Goal: Information Seeking & Learning: Learn about a topic

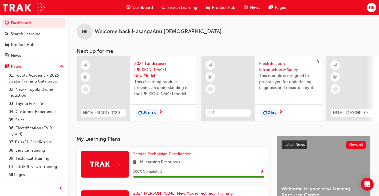
click at [142, 9] on span "Dashboard" at bounding box center [143, 8] width 20 height 6
click at [145, 9] on span "Dashboard" at bounding box center [143, 8] width 20 height 6
click at [146, 8] on span "Dashboard" at bounding box center [143, 8] width 20 height 6
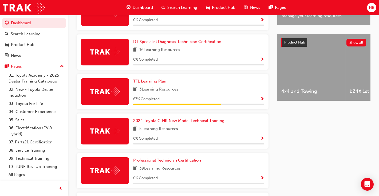
scroll to position [251, 0]
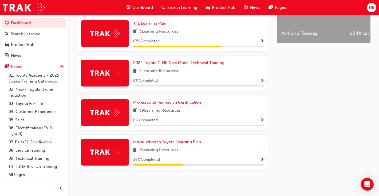
click at [109, 117] on div at bounding box center [105, 112] width 48 height 27
click at [144, 103] on span "Professional Technician Certification" at bounding box center [167, 102] width 68 height 5
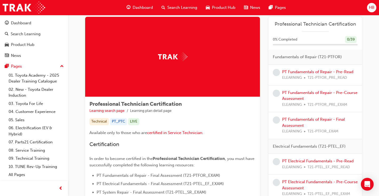
scroll to position [10, 0]
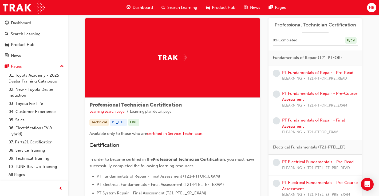
click at [277, 74] on span "learningRecordVerb_NONE-icon" at bounding box center [276, 73] width 7 height 7
click at [289, 73] on link "PT Fundamentals of Repair - Pre-Read" at bounding box center [317, 72] width 71 height 5
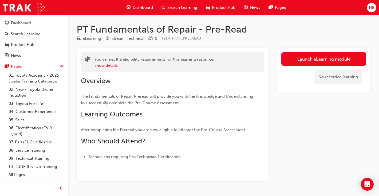
click at [289, 73] on div "No recorded learning" at bounding box center [323, 77] width 85 height 23
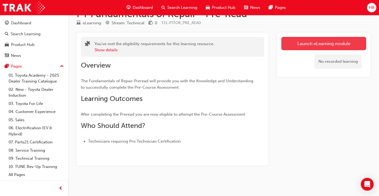
click at [310, 45] on link "Launch eLearning module" at bounding box center [323, 43] width 85 height 13
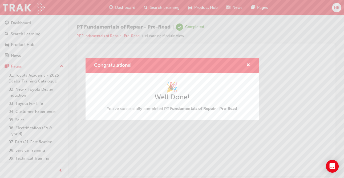
click at [210, 145] on div "Congratulations! 🎉 Well Done! You've successfully completed PT Fundamentals of …" at bounding box center [172, 89] width 344 height 178
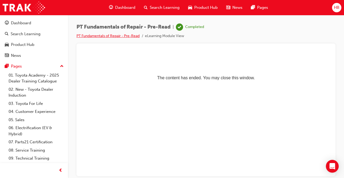
click at [125, 37] on link "PT Fundamentals of Repair - Pre-Read" at bounding box center [108, 36] width 63 height 5
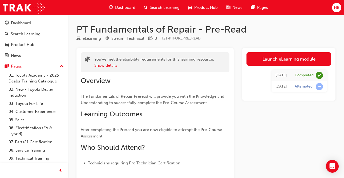
click at [133, 8] on span "Dashboard" at bounding box center [125, 8] width 20 height 6
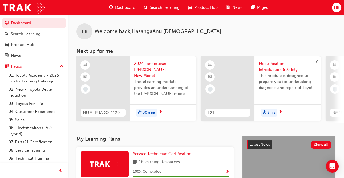
click at [127, 8] on span "Dashboard" at bounding box center [125, 8] width 20 height 6
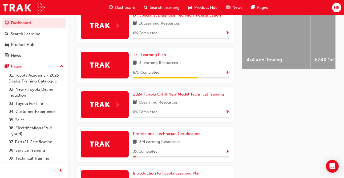
scroll to position [268, 0]
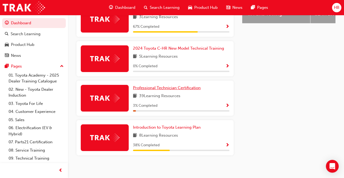
click at [153, 86] on span "Professional Technician Certification" at bounding box center [167, 87] width 68 height 5
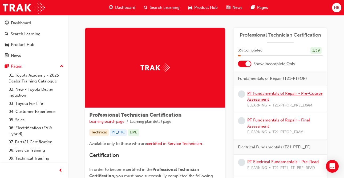
click at [257, 93] on link "PT Fundamentals of Repair - Pre-Course Assessment" at bounding box center [285, 96] width 75 height 11
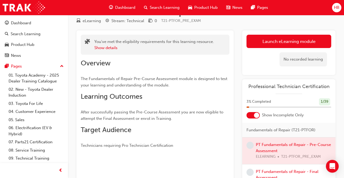
scroll to position [24, 0]
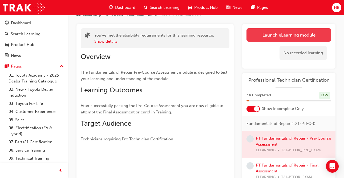
click at [278, 38] on link "Launch eLearning module" at bounding box center [289, 34] width 85 height 13
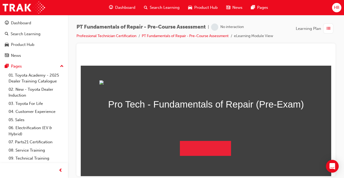
scroll to position [38, 0]
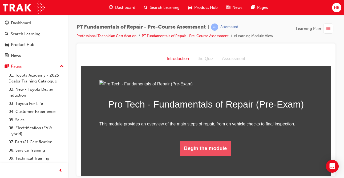
click at [200, 155] on button "Begin the module" at bounding box center [205, 148] width 51 height 15
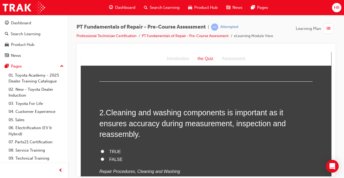
scroll to position [0, 0]
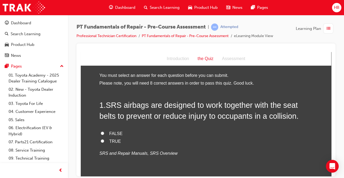
click at [101, 142] on input "TRUE" at bounding box center [102, 140] width 3 height 3
radio input "true"
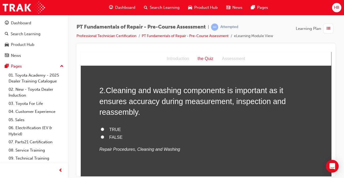
scroll to position [123, 0]
click at [258, 177] on div "PT Fundamentals of Repair - Pre-Course Assessment | Attempted Professional Tech…" at bounding box center [172, 89] width 344 height 178
click at [102, 127] on input "TRUE" at bounding box center [102, 128] width 3 height 3
radio input "true"
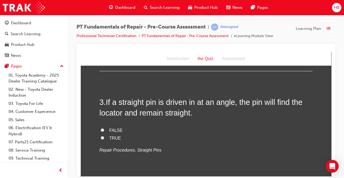
scroll to position [232, 0]
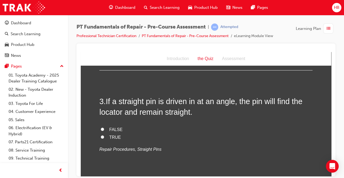
click at [122, 126] on label "FALSE" at bounding box center [205, 130] width 213 height 8
click at [104, 127] on input "FALSE" at bounding box center [102, 128] width 3 height 3
radio input "true"
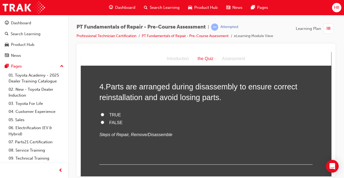
scroll to position [351, 0]
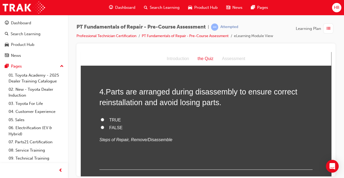
click at [103, 118] on input "TRUE" at bounding box center [102, 119] width 3 height 3
radio input "true"
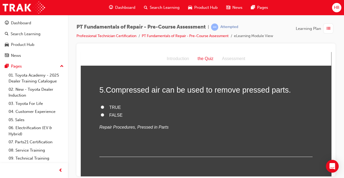
scroll to position [461, 0]
click at [109, 112] on label "FALSE" at bounding box center [205, 116] width 213 height 8
click at [104, 113] on input "FALSE" at bounding box center [102, 114] width 3 height 3
radio input "true"
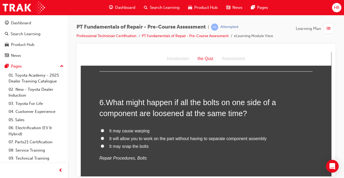
scroll to position [549, 0]
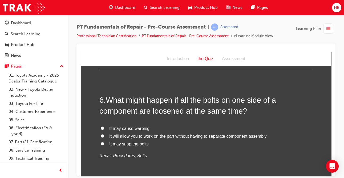
click at [102, 126] on input "It may cause warping" at bounding box center [102, 127] width 3 height 3
radio input "true"
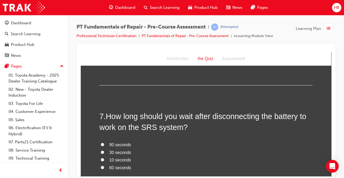
scroll to position [660, 0]
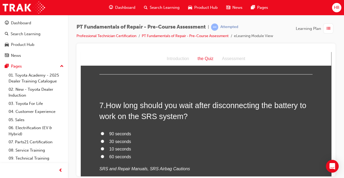
click at [102, 131] on input "90 seconds" at bounding box center [102, 132] width 3 height 3
radio input "true"
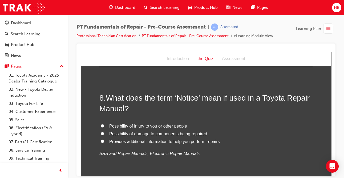
scroll to position [794, 0]
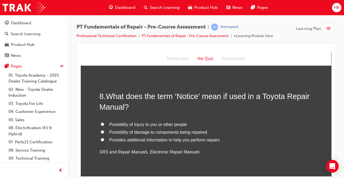
click at [104, 128] on label "Possibility of damage to components being repaired" at bounding box center [205, 132] width 213 height 8
click at [104, 130] on input "Possibility of damage to components being repaired" at bounding box center [102, 131] width 3 height 3
radio input "true"
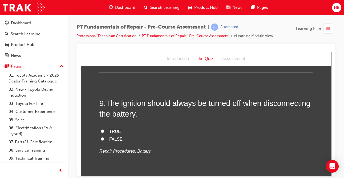
scroll to position [904, 0]
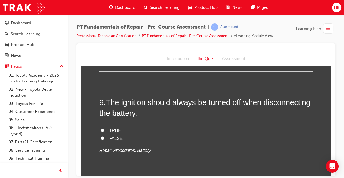
click at [102, 128] on input "TRUE" at bounding box center [102, 129] width 3 height 3
radio input "true"
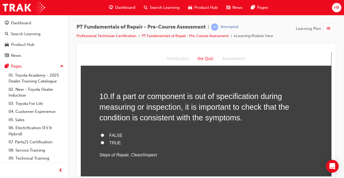
scroll to position [1023, 0]
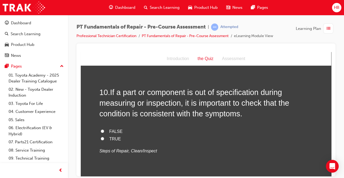
click at [102, 137] on input "TRUE" at bounding box center [102, 138] width 3 height 3
radio input "true"
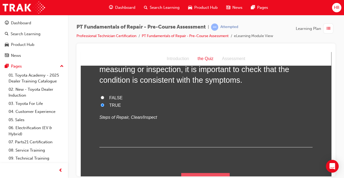
click at [193, 173] on button "Submit Answers" at bounding box center [205, 180] width 49 height 15
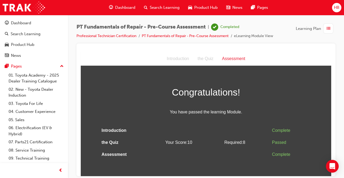
click at [233, 60] on div "Assessment" at bounding box center [234, 59] width 32 height 8
click at [232, 59] on div "Assessment" at bounding box center [234, 59] width 32 height 8
click at [133, 7] on span "Dashboard" at bounding box center [125, 8] width 20 height 6
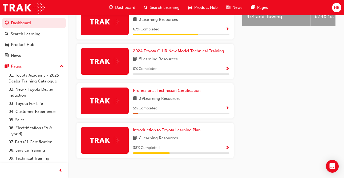
scroll to position [267, 0]
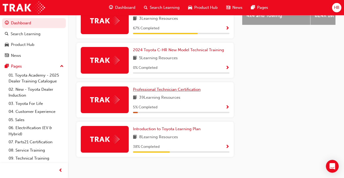
click at [161, 87] on span "Professional Technician Certification" at bounding box center [167, 89] width 68 height 5
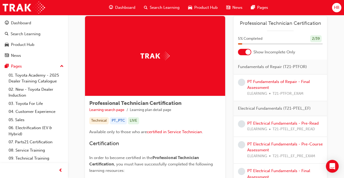
scroll to position [12, 0]
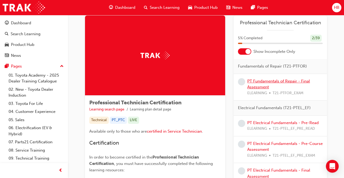
click at [257, 85] on link "PT Fundamentals of Repair - Final Assessment" at bounding box center [279, 84] width 63 height 11
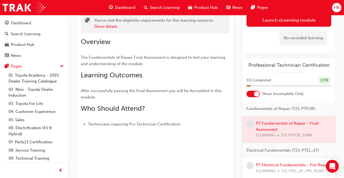
scroll to position [21, 0]
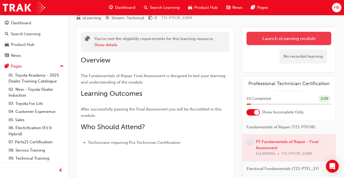
click at [289, 38] on link "Launch eLearning module" at bounding box center [289, 38] width 85 height 13
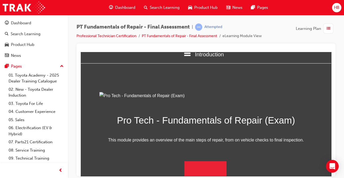
scroll to position [68, 0]
click at [204, 169] on button "Begin Module" at bounding box center [206, 168] width 42 height 15
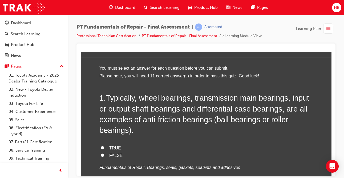
scroll to position [18, 0]
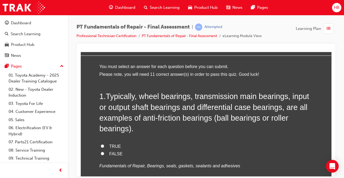
click at [103, 145] on input "TRUE" at bounding box center [102, 145] width 3 height 3
radio input "true"
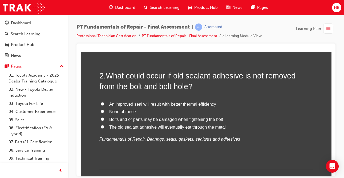
scroll to position [170, 0]
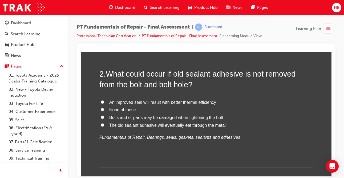
click at [103, 118] on input "Bolts and or parts may be damaged when tightening the bolt" at bounding box center [102, 116] width 3 height 3
radio input "true"
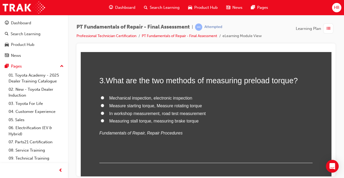
scroll to position [286, 0]
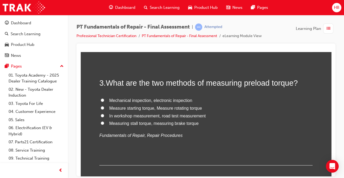
click at [103, 108] on input "Measure starting torque, Measure rotating torque" at bounding box center [102, 107] width 3 height 3
radio input "true"
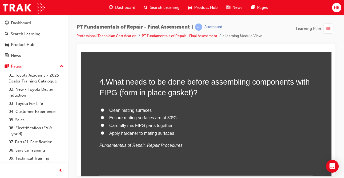
scroll to position [400, 0]
click at [102, 109] on input "Clean mating surfaces" at bounding box center [102, 109] width 3 height 3
radio input "true"
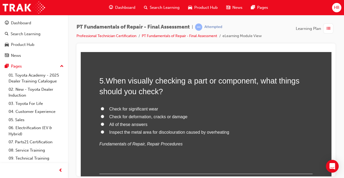
scroll to position [525, 0]
click at [102, 124] on input "All of these answers" at bounding box center [102, 123] width 3 height 3
radio input "true"
drag, startPoint x: 102, startPoint y: 124, endPoint x: 177, endPoint y: 124, distance: 74.7
click at [177, 124] on label "All of these answers" at bounding box center [205, 125] width 213 height 8
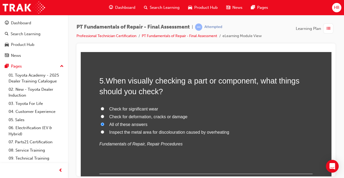
click at [104, 124] on input "All of these answers" at bounding box center [102, 123] width 3 height 3
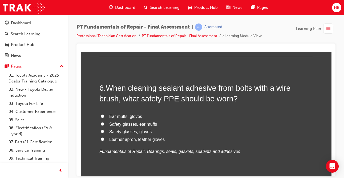
scroll to position [643, 0]
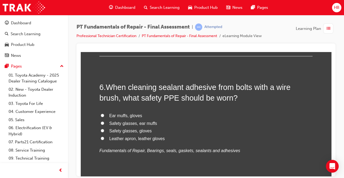
click at [106, 132] on label "Safety glasses, gloves" at bounding box center [205, 131] width 213 height 8
click at [104, 132] on input "Safety glasses, gloves" at bounding box center [102, 130] width 3 height 3
radio input "true"
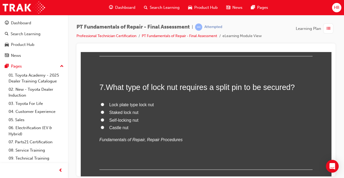
scroll to position [768, 0]
click at [102, 128] on input "Castle nut" at bounding box center [102, 126] width 3 height 3
radio input "true"
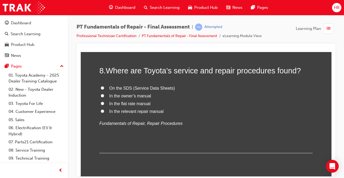
scroll to position [892, 0]
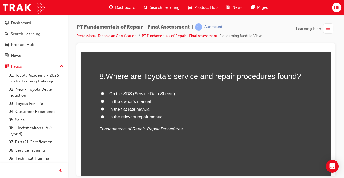
click at [103, 116] on input "In the relevant repair manual" at bounding box center [102, 116] width 3 height 3
radio input "true"
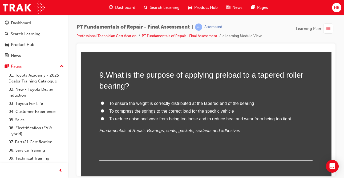
scroll to position [1007, 0]
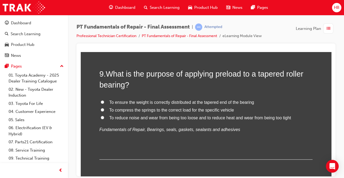
click at [103, 118] on input "To reduce noise and wear from being too loose and to reduce heat and wear from …" at bounding box center [102, 116] width 3 height 3
radio input "true"
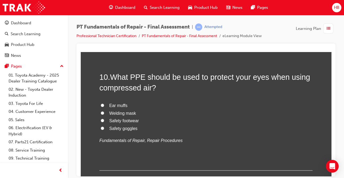
scroll to position [1127, 0]
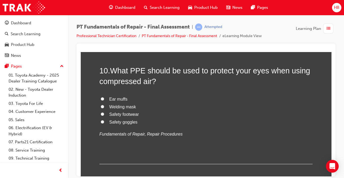
click at [103, 123] on label "Safety goggles" at bounding box center [205, 122] width 213 height 8
click at [103, 123] on input "Safety goggles" at bounding box center [102, 121] width 3 height 3
radio input "true"
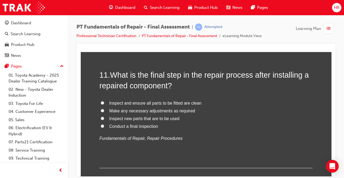
scroll to position [1248, 0]
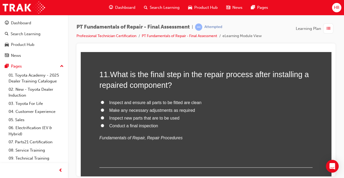
click at [103, 126] on input "Conduct a final inspection" at bounding box center [102, 124] width 3 height 3
radio input "true"
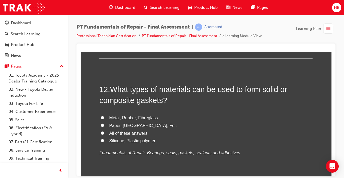
scroll to position [1366, 0]
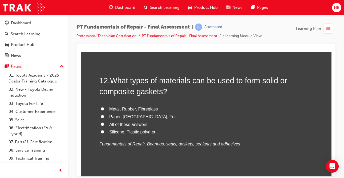
click at [102, 125] on input "All of these answers" at bounding box center [102, 123] width 3 height 3
radio input "true"
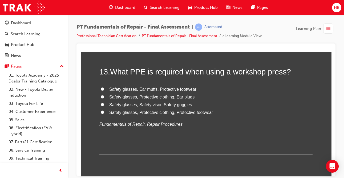
scroll to position [1502, 0]
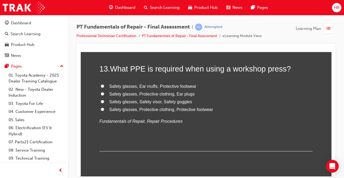
click at [102, 110] on label "Safety glasses, Protective clothing, Protective footwear" at bounding box center [205, 110] width 213 height 8
click at [102, 110] on input "Safety glasses, Protective clothing, Protective footwear" at bounding box center [102, 108] width 3 height 3
radio input "true"
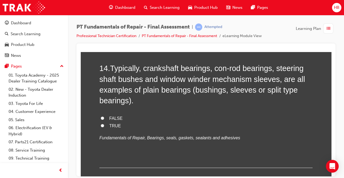
scroll to position [1614, 0]
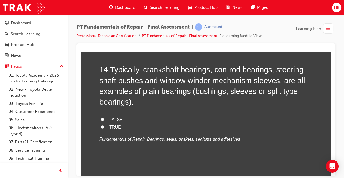
click at [103, 127] on input "TRUE" at bounding box center [102, 126] width 3 height 3
radio input "true"
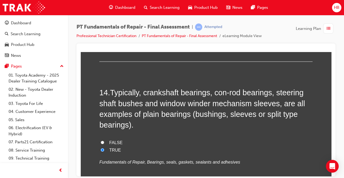
scroll to position [1647, 0]
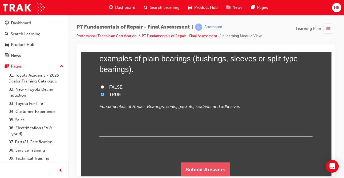
click at [206, 169] on button "Submit Answers" at bounding box center [205, 169] width 49 height 15
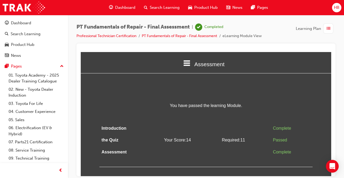
click at [303, 31] on span "Learning Plan" at bounding box center [308, 29] width 25 height 6
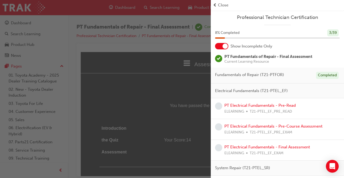
click at [303, 31] on div "8 % Completed 3 / 39" at bounding box center [277, 32] width 125 height 7
click at [235, 106] on link "PT Electrical Fundamentals - Pre-Read" at bounding box center [260, 105] width 71 height 5
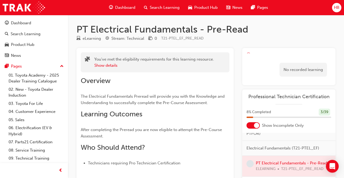
scroll to position [14, 0]
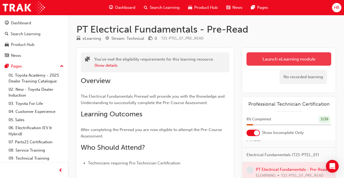
click at [311, 60] on link "Launch eLearning module" at bounding box center [289, 58] width 85 height 13
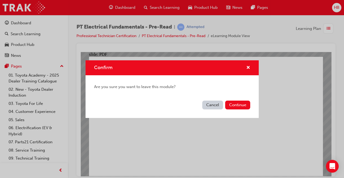
click at [207, 106] on button "Cancel" at bounding box center [212, 105] width 21 height 9
click at [243, 108] on button "Continue" at bounding box center [237, 105] width 25 height 9
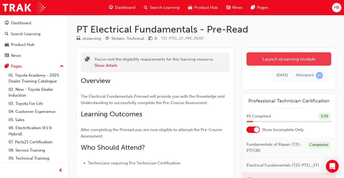
click at [268, 61] on link "Launch eLearning module" at bounding box center [289, 58] width 85 height 13
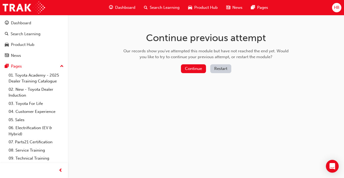
click at [214, 69] on button "Restart" at bounding box center [220, 68] width 21 height 9
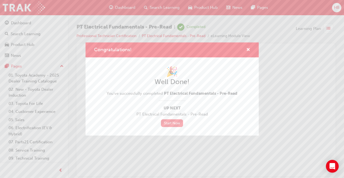
click at [168, 122] on link "Start Now" at bounding box center [172, 123] width 22 height 8
click at [174, 124] on link "Start Now" at bounding box center [172, 123] width 22 height 8
click at [180, 123] on link "Start Now" at bounding box center [172, 123] width 22 height 8
click at [174, 122] on link "Start Now" at bounding box center [172, 123] width 22 height 8
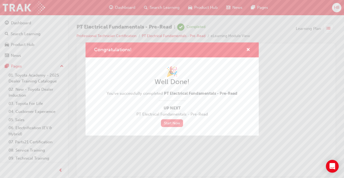
click at [174, 122] on link "Start Now" at bounding box center [172, 123] width 22 height 8
click at [250, 49] on span "cross-icon" at bounding box center [248, 50] width 4 height 5
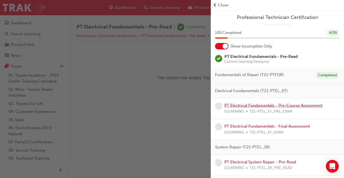
click at [235, 107] on link "PT Electrical Fundamentals - Pre-Course Assessment" at bounding box center [274, 105] width 98 height 5
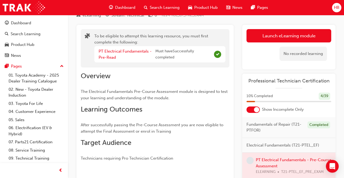
scroll to position [24, 0]
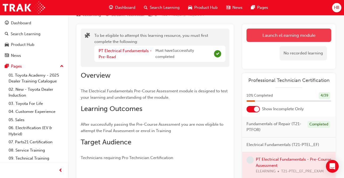
click at [285, 36] on button "Launch eLearning module" at bounding box center [289, 35] width 85 height 13
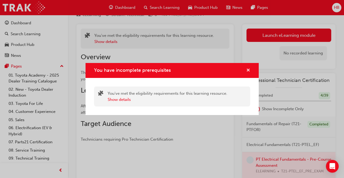
click at [248, 70] on span "cross-icon" at bounding box center [248, 70] width 4 height 5
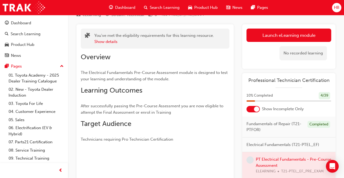
scroll to position [0, 0]
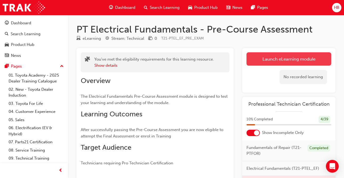
click at [259, 62] on button "Launch eLearning module" at bounding box center [289, 58] width 85 height 13
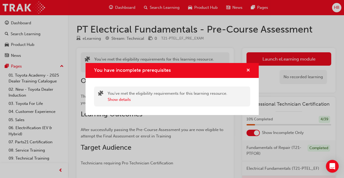
click at [248, 71] on span "cross-icon" at bounding box center [248, 70] width 4 height 5
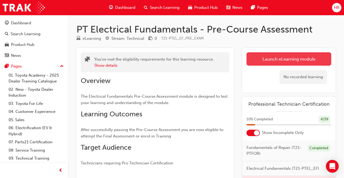
click at [292, 58] on button "Launch eLearning module" at bounding box center [289, 58] width 85 height 13
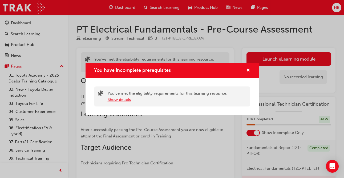
click at [111, 101] on button "Show details" at bounding box center [119, 100] width 23 height 6
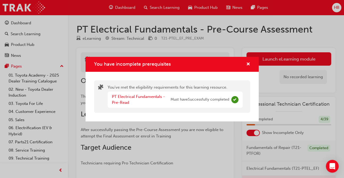
click at [208, 100] on span "Must have Successfully completed" at bounding box center [200, 100] width 59 height 6
click at [129, 98] on link "PT Electrical Fundamentals - Pre-Read" at bounding box center [138, 99] width 53 height 11
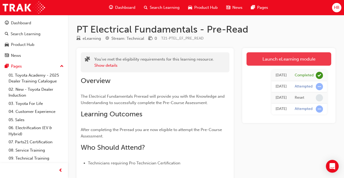
click at [303, 60] on link "Launch eLearning module" at bounding box center [289, 58] width 85 height 13
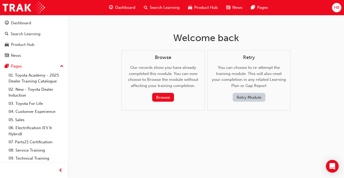
click at [257, 99] on button "Retry Module" at bounding box center [249, 97] width 33 height 9
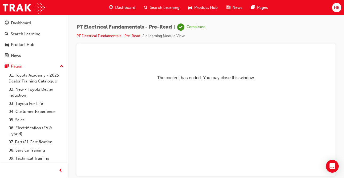
click at [128, 7] on span "Dashboard" at bounding box center [125, 8] width 20 height 6
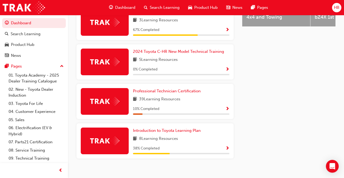
scroll to position [265, 0]
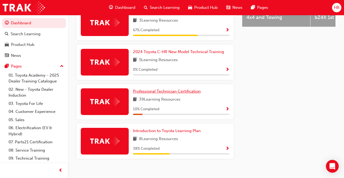
click at [164, 89] on span "Professional Technician Certification" at bounding box center [167, 91] width 68 height 5
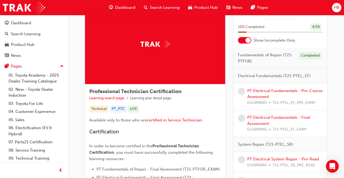
scroll to position [24, 0]
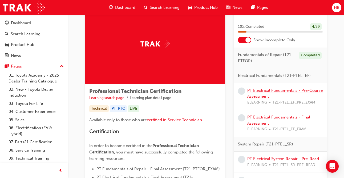
click at [276, 92] on link "PT Electrical Fundamentals - Pre-Course Assessment" at bounding box center [285, 93] width 75 height 11
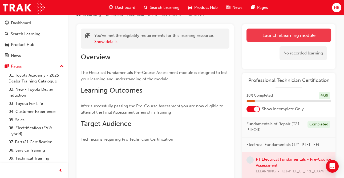
click at [284, 39] on link "Launch eLearning module" at bounding box center [289, 35] width 85 height 13
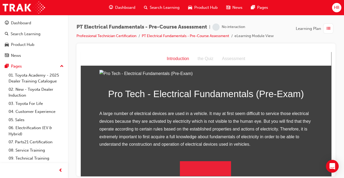
scroll to position [69, 0]
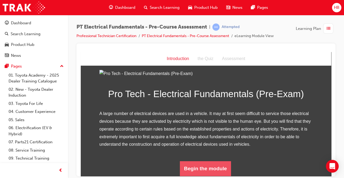
click at [220, 170] on button "Begin the module" at bounding box center [205, 168] width 51 height 15
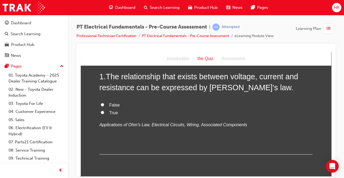
scroll to position [28, 0]
click at [103, 113] on input "True" at bounding box center [102, 112] width 3 height 3
radio input "true"
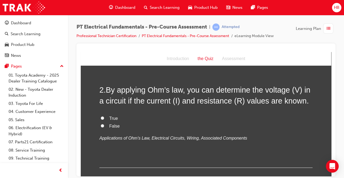
scroll to position [125, 0]
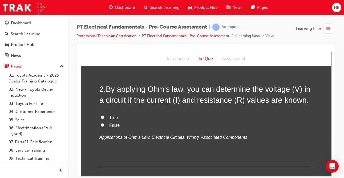
click at [102, 117] on input "True" at bounding box center [102, 116] width 3 height 3
radio input "true"
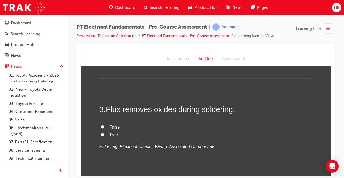
scroll to position [214, 0]
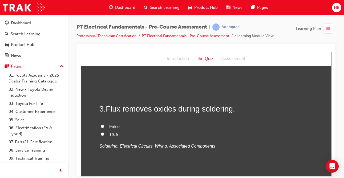
click at [105, 134] on label "True" at bounding box center [205, 134] width 213 height 8
click at [104, 134] on input "True" at bounding box center [102, 133] width 3 height 3
radio input "true"
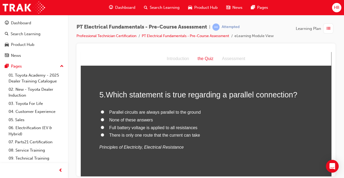
scroll to position [434, 0]
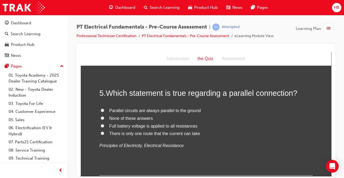
click at [105, 126] on label "Full battery voltage is applied to all resistances" at bounding box center [205, 126] width 213 height 8
click at [104, 126] on input "Full battery voltage is applied to all resistances" at bounding box center [102, 125] width 3 height 3
radio input "true"
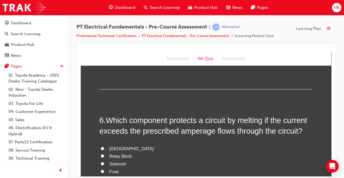
scroll to position [565, 0]
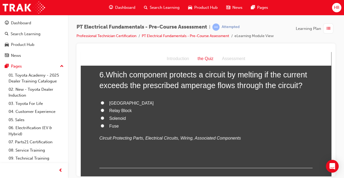
click at [107, 126] on label "Fuse" at bounding box center [205, 126] width 213 height 8
click at [104, 126] on input "Fuse" at bounding box center [102, 125] width 3 height 3
radio input "true"
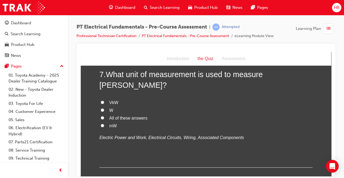
scroll to position [679, 0]
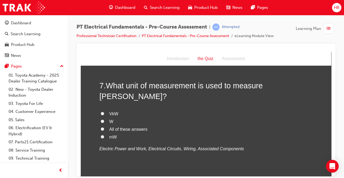
click at [102, 119] on input "W" at bounding box center [102, 120] width 3 height 3
radio input "true"
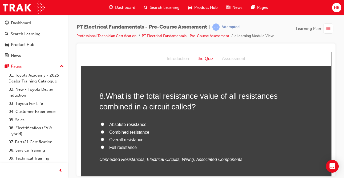
scroll to position [790, 0]
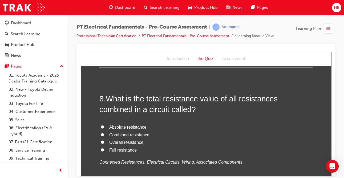
click at [101, 138] on label "Overall resistance" at bounding box center [205, 142] width 213 height 8
click at [101, 140] on input "Overall resistance" at bounding box center [102, 141] width 3 height 3
radio input "true"
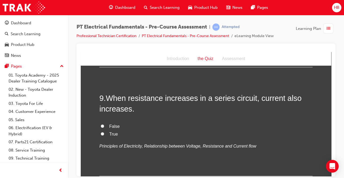
scroll to position [915, 0]
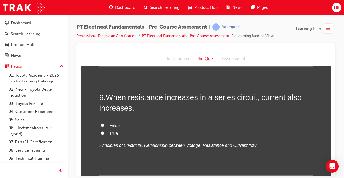
click at [102, 123] on input "False" at bounding box center [102, 124] width 3 height 3
radio input "true"
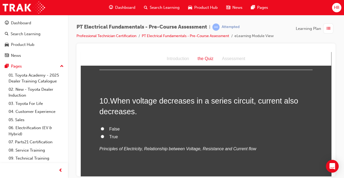
scroll to position [1022, 0]
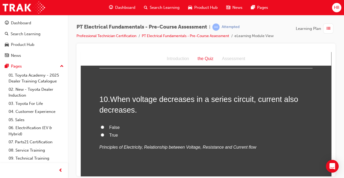
click at [103, 133] on input "True" at bounding box center [102, 134] width 3 height 3
radio input "true"
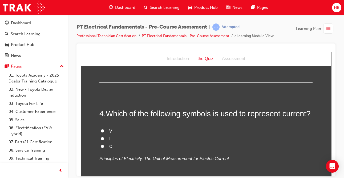
scroll to position [313, 0]
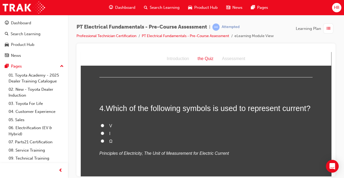
click at [103, 135] on label "I" at bounding box center [205, 134] width 213 height 8
click at [103, 135] on input "I" at bounding box center [102, 132] width 3 height 3
radio input "true"
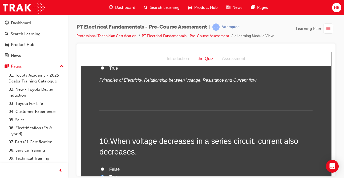
scroll to position [1052, 0]
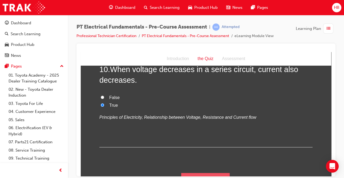
click at [194, 173] on button "Submit Answers" at bounding box center [205, 180] width 49 height 15
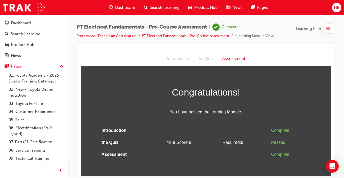
click at [313, 27] on span "Learning Plan" at bounding box center [308, 29] width 25 height 6
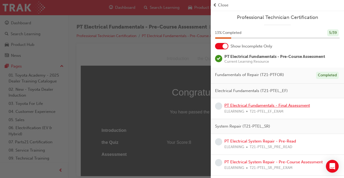
click at [244, 104] on link "PT Electrical Fundamentals - Final Assessment" at bounding box center [268, 105] width 86 height 5
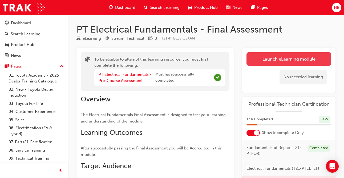
click at [262, 61] on button "Launch eLearning module" at bounding box center [289, 58] width 85 height 13
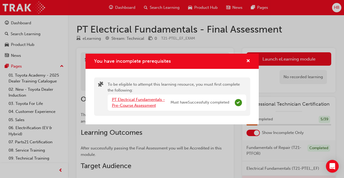
click at [145, 100] on link "PT Electrical Fundamentals - Pre-Course Assessment" at bounding box center [138, 102] width 53 height 11
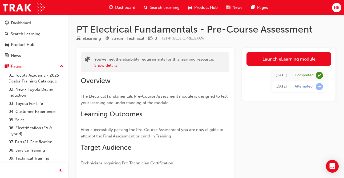
click at [129, 11] on div "Dashboard" at bounding box center [122, 7] width 35 height 11
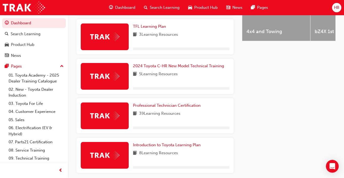
scroll to position [268, 0]
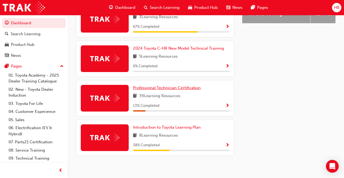
click at [153, 85] on span "Professional Technician Certification" at bounding box center [167, 87] width 68 height 5
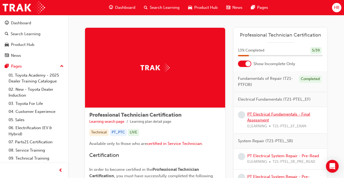
click at [268, 116] on link "PT Electrical Fundamentals - Final Assessment" at bounding box center [279, 117] width 63 height 11
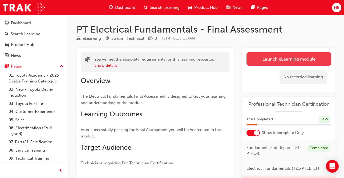
click at [260, 60] on link "Launch eLearning module" at bounding box center [289, 58] width 85 height 13
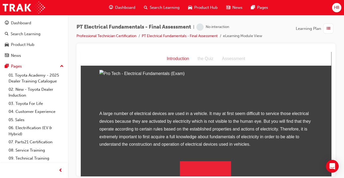
scroll to position [69, 0]
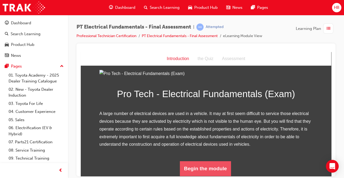
click at [219, 172] on button "Begin the module" at bounding box center [205, 168] width 51 height 15
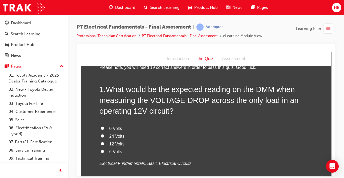
scroll to position [13, 0]
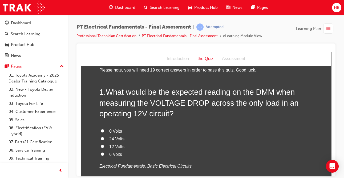
click at [104, 146] on input "12 Volts" at bounding box center [102, 145] width 3 height 3
radio input "true"
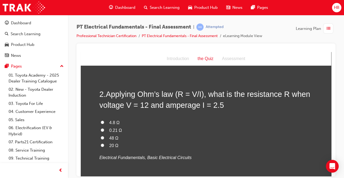
scroll to position [150, 0]
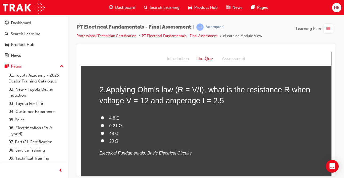
click at [104, 118] on input "4.8 Ω" at bounding box center [102, 117] width 3 height 3
radio input "true"
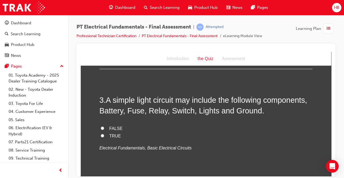
scroll to position [265, 0]
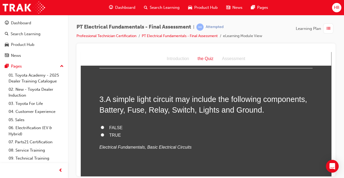
click at [102, 137] on label "TRUE" at bounding box center [205, 135] width 213 height 8
click at [102, 136] on input "TRUE" at bounding box center [102, 134] width 3 height 3
radio input "true"
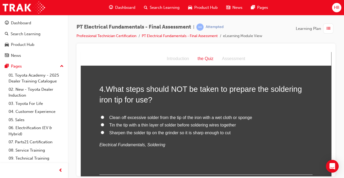
scroll to position [386, 0]
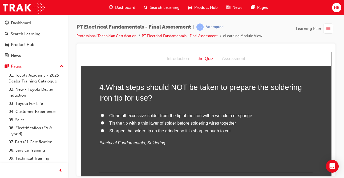
click at [103, 130] on input "Sharpen the solder tip on the grinder so it is sharp enough to cut" at bounding box center [102, 130] width 3 height 3
radio input "true"
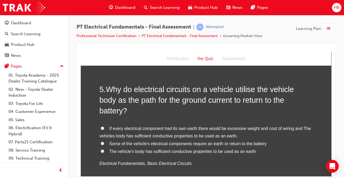
scroll to position [505, 0]
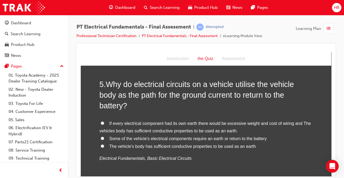
click at [103, 121] on input "If every electrical component had its own earth there would be excessive weight…" at bounding box center [102, 122] width 3 height 3
radio input "true"
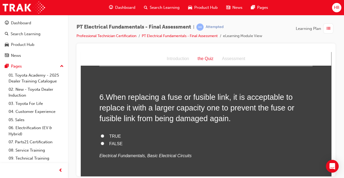
scroll to position [627, 0]
click at [102, 142] on input "FALSE" at bounding box center [102, 143] width 3 height 3
radio input "true"
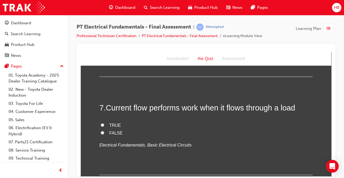
scroll to position [744, 0]
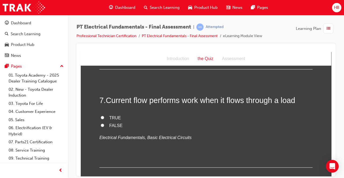
click at [103, 115] on input "TRUE" at bounding box center [102, 116] width 3 height 3
radio input "true"
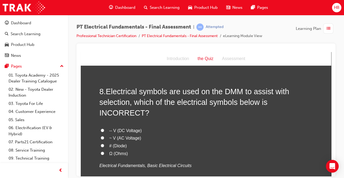
scroll to position [851, 0]
click at [102, 144] on input "# (Diode)" at bounding box center [102, 145] width 3 height 3
radio input "true"
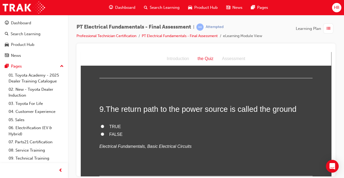
scroll to position [973, 0]
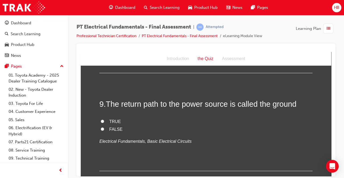
click at [103, 119] on input "TRUE" at bounding box center [102, 120] width 3 height 3
radio input "true"
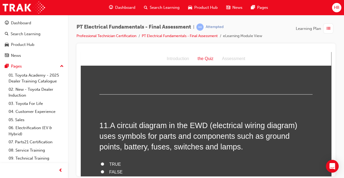
scroll to position [1197, 0]
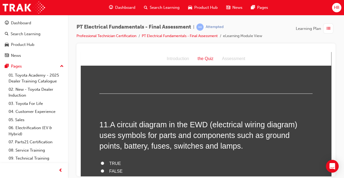
click at [102, 161] on input "TRUE" at bounding box center [102, 162] width 3 height 3
radio input "true"
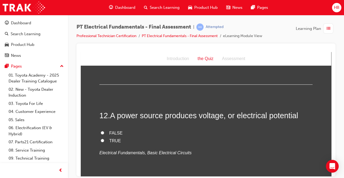
scroll to position [1325, 0]
click at [102, 139] on input "TRUE" at bounding box center [102, 140] width 3 height 3
radio input "true"
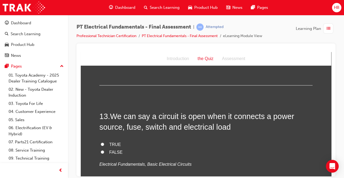
scroll to position [1424, 0]
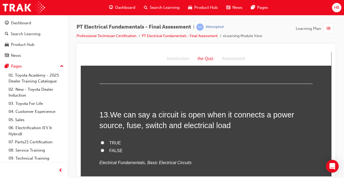
click at [100, 147] on label "FALSE" at bounding box center [205, 151] width 213 height 8
click at [101, 148] on input "FALSE" at bounding box center [102, 149] width 3 height 3
radio input "true"
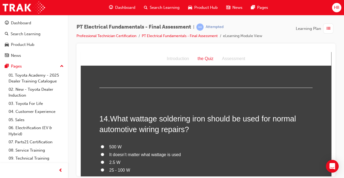
scroll to position [1531, 0]
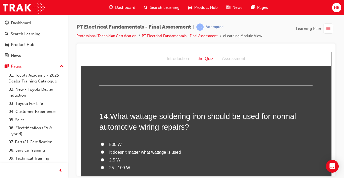
click at [105, 164] on label "25 - 100 W" at bounding box center [205, 168] width 213 height 8
click at [104, 165] on input "25 - 100 W" at bounding box center [102, 166] width 3 height 3
radio input "true"
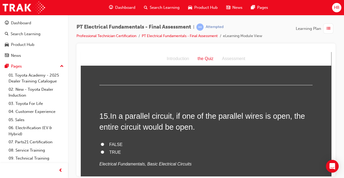
scroll to position [1655, 0]
click at [104, 143] on input "FALSE" at bounding box center [102, 144] width 3 height 3
radio input "true"
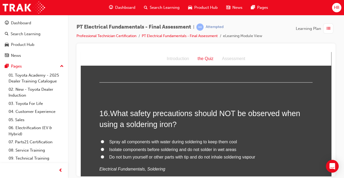
scroll to position [1767, 0]
click at [102, 140] on input "Spray all components with water during soldering to keep them cool" at bounding box center [102, 141] width 3 height 3
radio input "true"
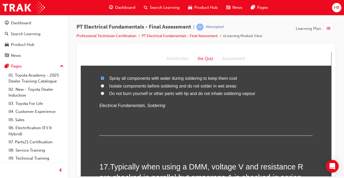
scroll to position [1870, 0]
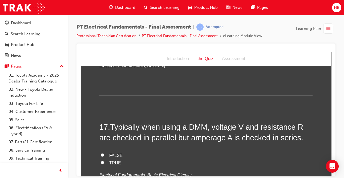
click at [103, 160] on input "TRUE" at bounding box center [102, 161] width 3 height 3
radio input "true"
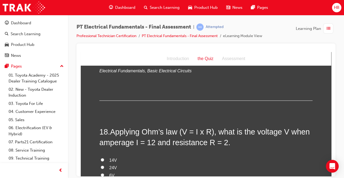
scroll to position [1990, 0]
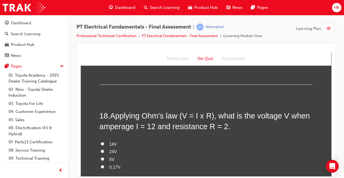
click at [102, 149] on input "24V" at bounding box center [102, 150] width 3 height 3
radio input "true"
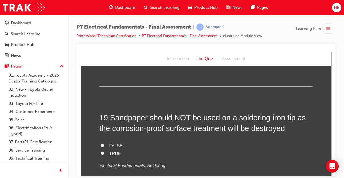
scroll to position [2119, 0]
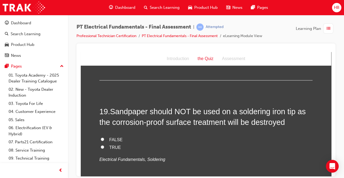
click at [102, 145] on input "TRUE" at bounding box center [102, 146] width 3 height 3
radio input "true"
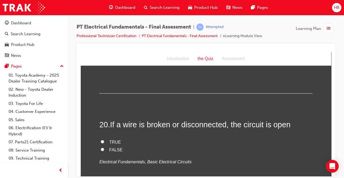
scroll to position [2215, 0]
click at [100, 138] on label "TRUE" at bounding box center [205, 142] width 213 height 8
click at [101, 139] on input "TRUE" at bounding box center [102, 140] width 3 height 3
radio input "true"
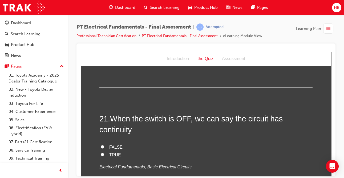
scroll to position [2319, 0]
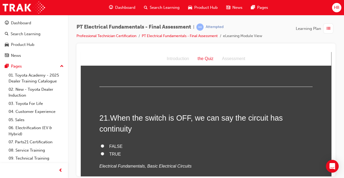
click at [105, 142] on label "FALSE" at bounding box center [205, 146] width 213 height 8
click at [104, 144] on input "FALSE" at bounding box center [102, 145] width 3 height 3
radio input "true"
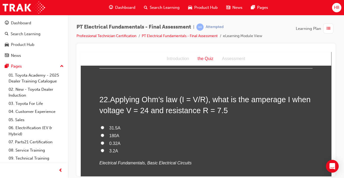
scroll to position [2448, 0]
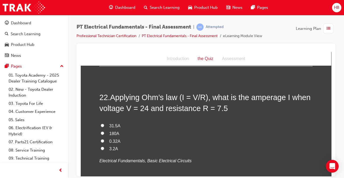
click at [104, 145] on label "3.2A" at bounding box center [205, 149] width 213 height 8
click at [104, 146] on input "3.2A" at bounding box center [102, 147] width 3 height 3
radio input "true"
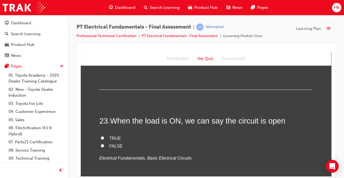
scroll to position [2550, 0]
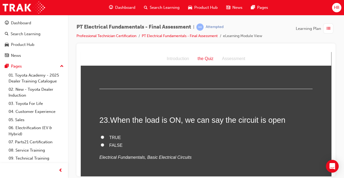
click at [111, 143] on span "FALSE" at bounding box center [115, 145] width 13 height 5
click at [104, 143] on input "FALSE" at bounding box center [102, 144] width 3 height 3
radio input "true"
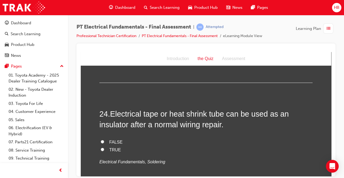
scroll to position [2652, 0]
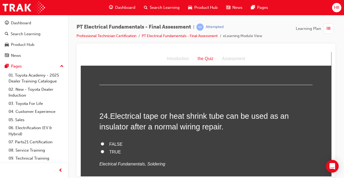
click at [104, 140] on div "FALSE TRUE Electrical Fundamentals, Soldering" at bounding box center [205, 153] width 213 height 27
click at [118, 140] on div "FALSE TRUE Electrical Fundamentals, Soldering" at bounding box center [205, 153] width 213 height 27
click at [113, 149] on span "TRUE" at bounding box center [115, 151] width 12 height 5
click at [104, 150] on input "TRUE" at bounding box center [102, 151] width 3 height 3
radio input "true"
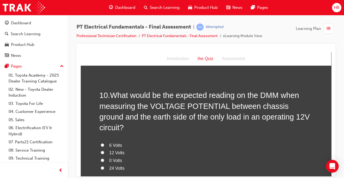
scroll to position [1081, 0]
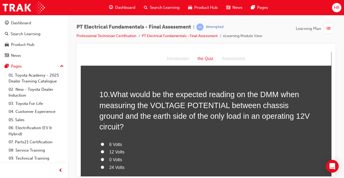
click at [105, 156] on label "0 Volts" at bounding box center [205, 160] width 213 height 8
click at [104, 157] on input "0 Volts" at bounding box center [102, 158] width 3 height 3
radio input "true"
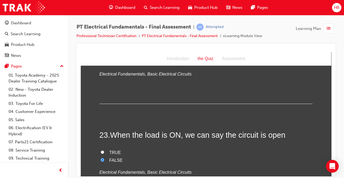
scroll to position [2677, 0]
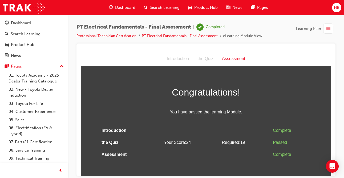
click at [132, 7] on span "Dashboard" at bounding box center [125, 8] width 20 height 6
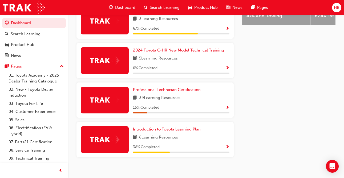
scroll to position [268, 0]
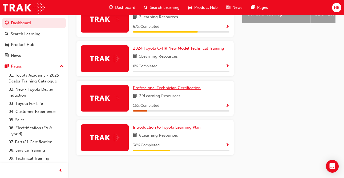
click at [157, 85] on span "Professional Technician Certification" at bounding box center [167, 87] width 68 height 5
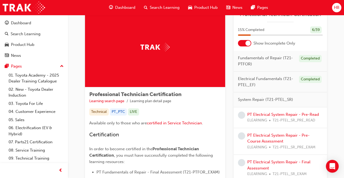
scroll to position [25, 0]
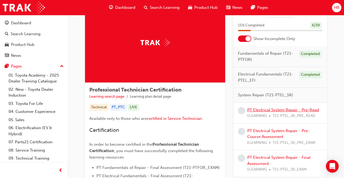
click at [274, 109] on link "PT Electrical System Repair - Pre-Read" at bounding box center [284, 109] width 72 height 5
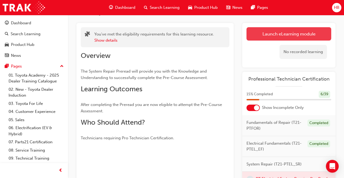
click at [282, 36] on link "Launch eLearning module" at bounding box center [289, 33] width 85 height 13
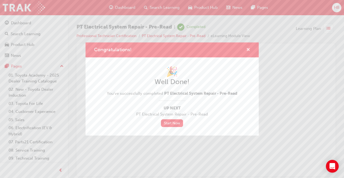
click at [248, 49] on span "cross-icon" at bounding box center [248, 50] width 4 height 5
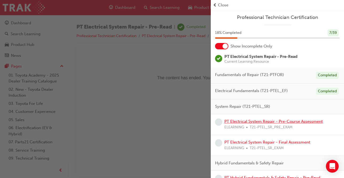
click at [245, 122] on link "PT Electrical System Repair - Pre-Course Assessment" at bounding box center [274, 121] width 98 height 5
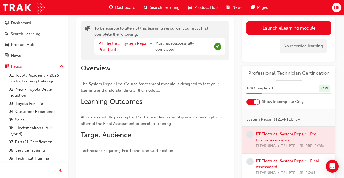
scroll to position [42, 0]
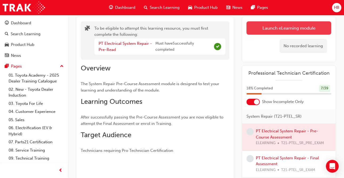
click at [275, 30] on button "Launch eLearning module" at bounding box center [289, 27] width 85 height 13
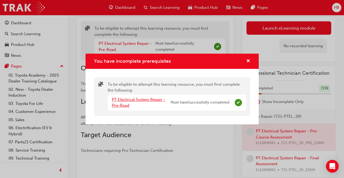
click at [151, 101] on link "PT Electrical System Repair - Pre-Read" at bounding box center [138, 102] width 53 height 11
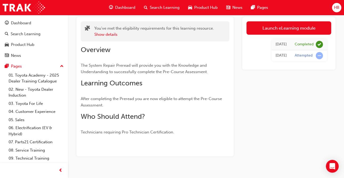
click at [131, 6] on span "Dashboard" at bounding box center [125, 8] width 20 height 6
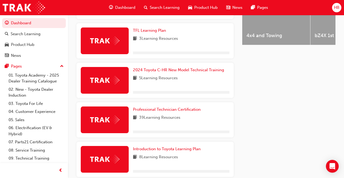
scroll to position [268, 0]
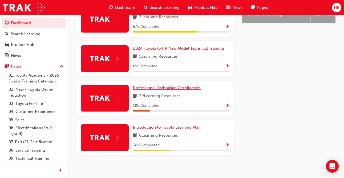
click at [156, 85] on span "Professional Technician Certification" at bounding box center [167, 87] width 68 height 5
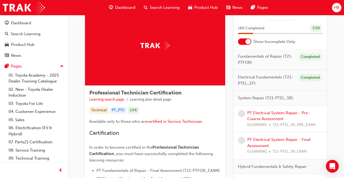
scroll to position [23, 0]
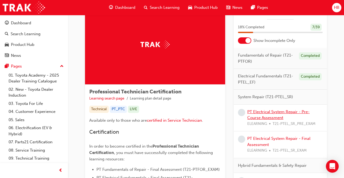
click at [259, 110] on link "PT Electrical System Repair - Pre-Course Assessment" at bounding box center [279, 114] width 62 height 11
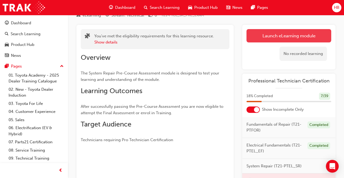
click at [257, 37] on button "Launch eLearning module" at bounding box center [289, 35] width 85 height 13
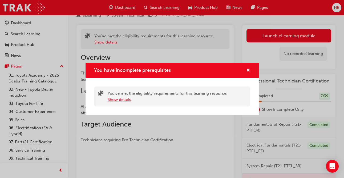
click at [125, 99] on button "Show details" at bounding box center [119, 100] width 23 height 6
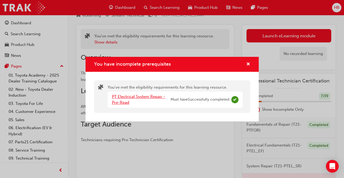
click at [129, 98] on link "PT Electrical System Repair - Pre-Read" at bounding box center [138, 99] width 53 height 11
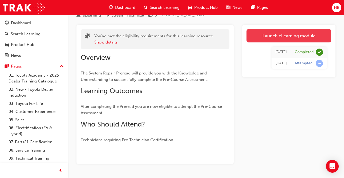
click at [256, 39] on link "Launch eLearning module" at bounding box center [289, 35] width 85 height 13
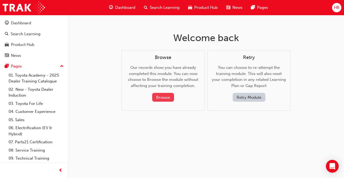
click at [165, 99] on button "Browse" at bounding box center [163, 97] width 22 height 9
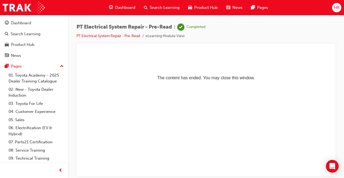
click at [125, 6] on span "Dashboard" at bounding box center [125, 8] width 20 height 6
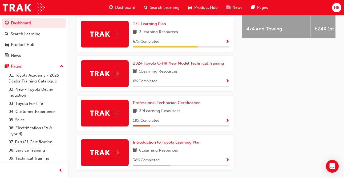
scroll to position [257, 0]
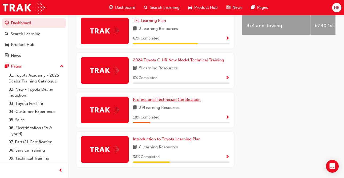
click at [177, 97] on span "Professional Technician Certification" at bounding box center [167, 99] width 68 height 5
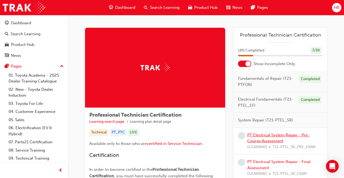
click at [277, 135] on link "PT Electrical System Repair - Pre-Course Assessment" at bounding box center [279, 138] width 62 height 11
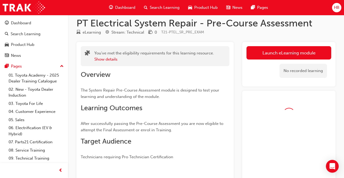
scroll to position [11, 0]
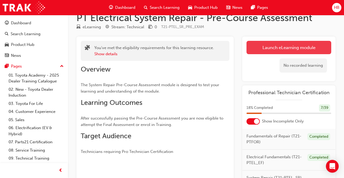
click at [273, 53] on link "Launch eLearning module" at bounding box center [289, 47] width 85 height 13
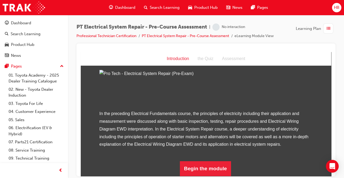
scroll to position [69, 0]
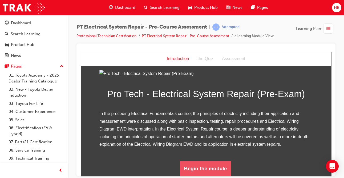
click at [222, 165] on button "Begin the module" at bounding box center [205, 168] width 51 height 15
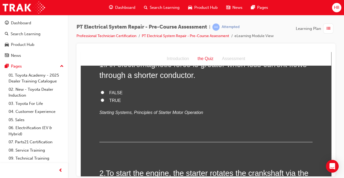
scroll to position [0, 0]
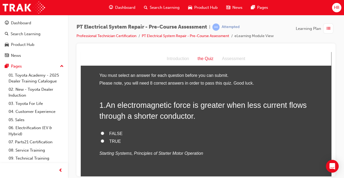
click at [103, 134] on input "FALSE" at bounding box center [102, 132] width 3 height 3
radio input "true"
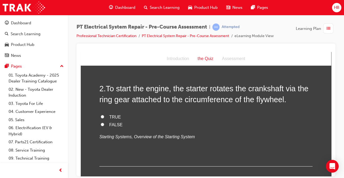
scroll to position [125, 0]
click at [103, 124] on input "FALSE" at bounding box center [102, 123] width 3 height 3
radio input "true"
click at [116, 118] on span "TRUE" at bounding box center [115, 116] width 12 height 5
click at [104, 118] on input "TRUE" at bounding box center [102, 116] width 3 height 3
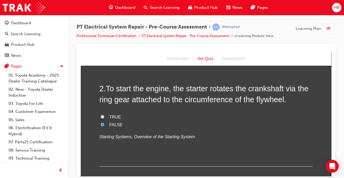
radio input "true"
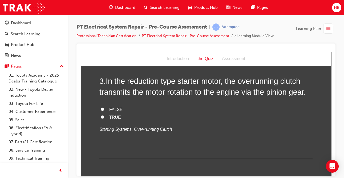
scroll to position [242, 0]
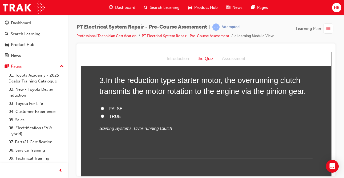
click at [106, 115] on label "TRUE" at bounding box center [205, 117] width 213 height 8
click at [104, 115] on input "TRUE" at bounding box center [102, 115] width 3 height 3
radio input "true"
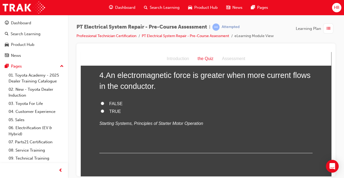
scroll to position [354, 0]
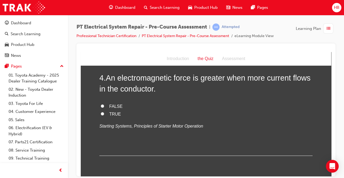
click at [105, 115] on label "TRUE" at bounding box center [205, 114] width 213 height 8
click at [104, 115] on input "TRUE" at bounding box center [102, 113] width 3 height 3
radio input "true"
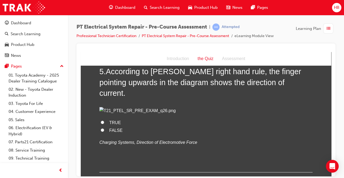
scroll to position [468, 0]
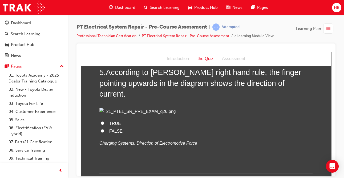
click at [106, 135] on label "FALSE" at bounding box center [205, 131] width 213 height 8
click at [104, 132] on input "FALSE" at bounding box center [102, 130] width 3 height 3
radio input "true"
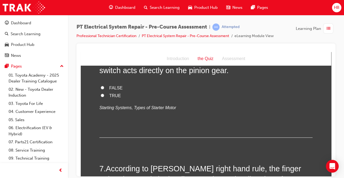
scroll to position [611, 0]
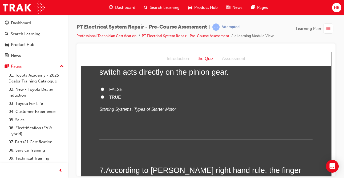
click at [120, 91] on span "FALSE" at bounding box center [115, 89] width 13 height 5
click at [104, 91] on input "FALSE" at bounding box center [102, 88] width 3 height 3
radio input "true"
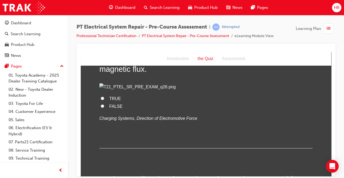
scroll to position [735, 0]
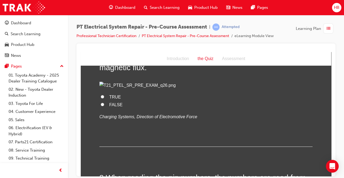
click at [108, 109] on label "FALSE" at bounding box center [205, 105] width 213 height 8
click at [104, 106] on input "FALSE" at bounding box center [102, 103] width 3 height 3
radio input "true"
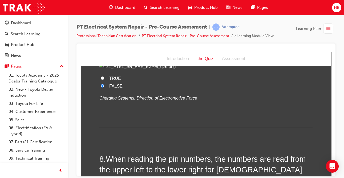
scroll to position [757, 0]
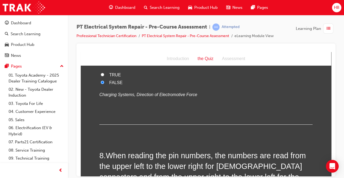
click at [116, 77] on span "TRUE" at bounding box center [115, 74] width 12 height 5
click at [104, 76] on input "TRUE" at bounding box center [102, 74] width 3 height 3
radio input "true"
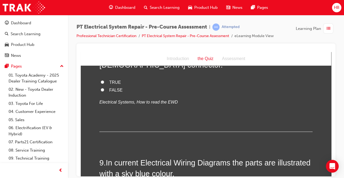
scroll to position [885, 0]
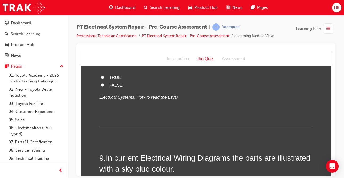
click at [108, 81] on label "TRUE" at bounding box center [205, 78] width 213 height 8
click at [104, 79] on input "TRUE" at bounding box center [102, 76] width 3 height 3
radio input "true"
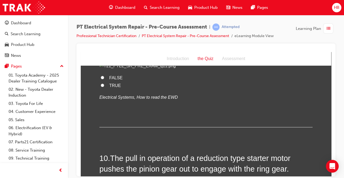
scroll to position [1004, 0]
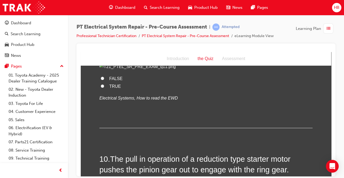
click at [102, 90] on label "TRUE" at bounding box center [205, 86] width 213 height 8
click at [102, 87] on input "TRUE" at bounding box center [102, 85] width 3 height 3
radio input "true"
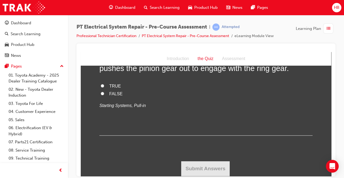
scroll to position [1148, 0]
click at [109, 90] on label "TRUE" at bounding box center [205, 86] width 213 height 8
click at [104, 87] on input "TRUE" at bounding box center [102, 85] width 3 height 3
radio input "true"
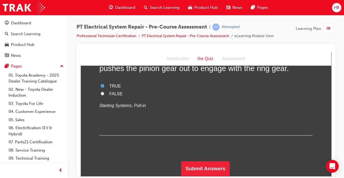
scroll to position [1175, 0]
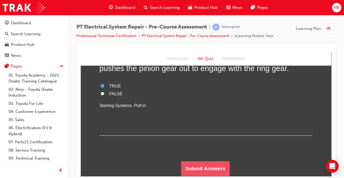
click at [209, 171] on button "Submit Answers" at bounding box center [205, 168] width 49 height 15
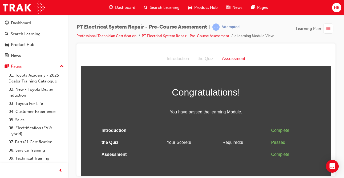
scroll to position [0, 0]
click at [130, 7] on span "Dashboard" at bounding box center [125, 8] width 20 height 6
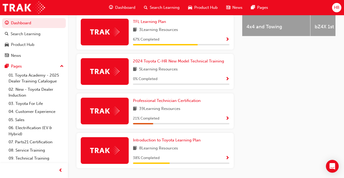
scroll to position [257, 0]
